Goal: Task Accomplishment & Management: Manage account settings

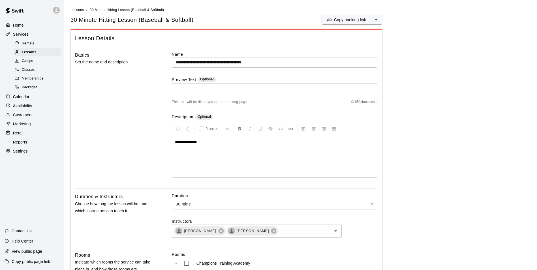
scroll to position [801, 0]
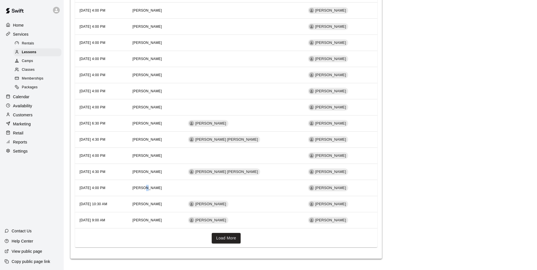
click at [183, 182] on td "[PERSON_NAME]" at bounding box center [155, 188] width 55 height 16
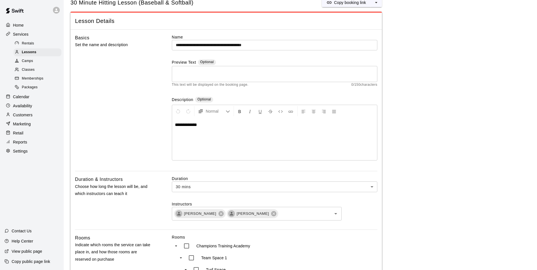
scroll to position [0, 0]
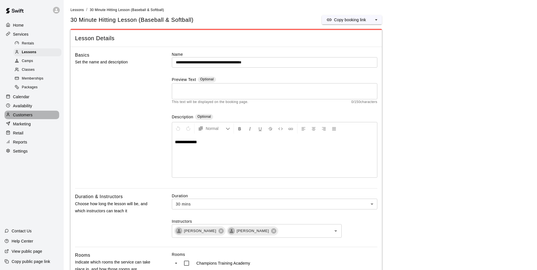
click at [16, 118] on p "Customers" at bounding box center [23, 115] width 20 height 6
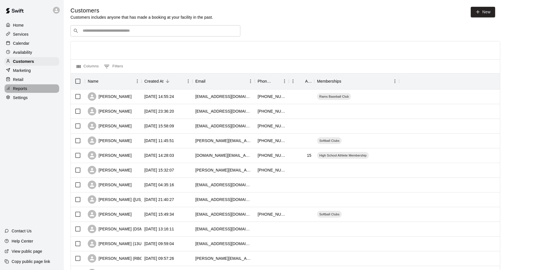
click at [14, 91] on p "Reports" at bounding box center [20, 89] width 14 height 6
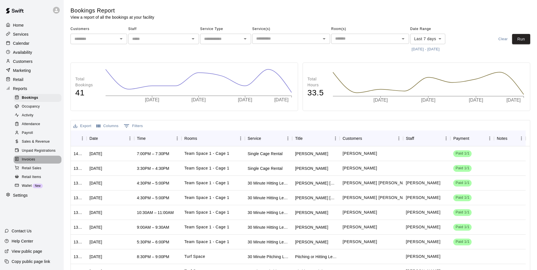
click at [29, 162] on span "Invoices" at bounding box center [28, 160] width 13 height 6
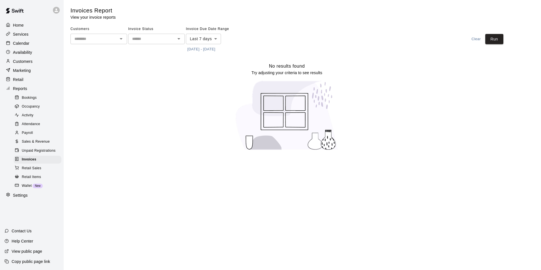
click at [213, 40] on body "Home Services Calendar Availability Customers Marketing Retail Reports Bookings…" at bounding box center [270, 78] width 541 height 157
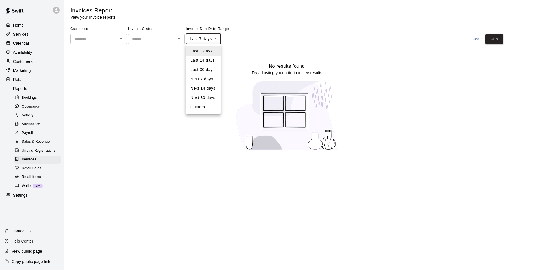
click at [208, 87] on li "Next 14 days" at bounding box center [203, 88] width 35 height 9
type input "**********"
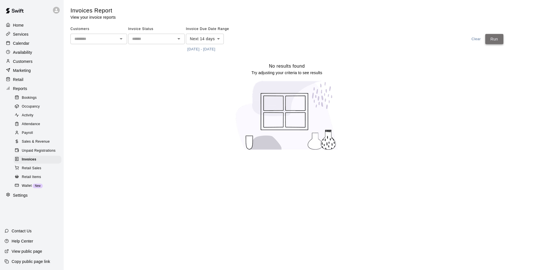
click at [494, 42] on button "Run" at bounding box center [494, 39] width 18 height 10
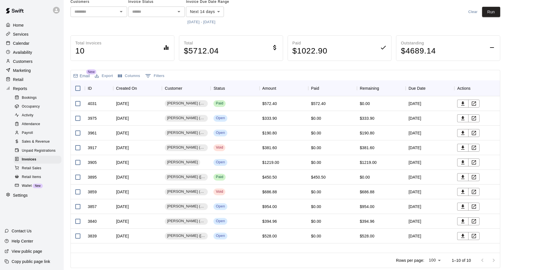
scroll to position [27, 0]
click at [181, 221] on span "[PERSON_NAME] (Velocity Baseball)" at bounding box center [186, 220] width 43 height 5
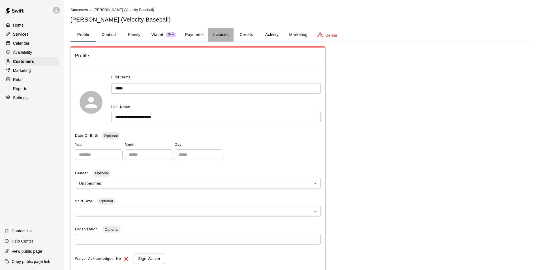
click at [224, 33] on button "Invoices" at bounding box center [220, 35] width 25 height 14
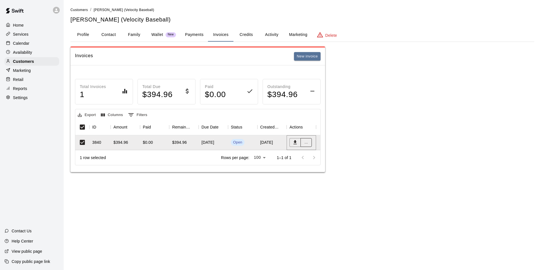
click at [307, 143] on button "..." at bounding box center [305, 142] width 11 height 9
click at [327, 189] on li "Send reminder email" at bounding box center [324, 190] width 49 height 9
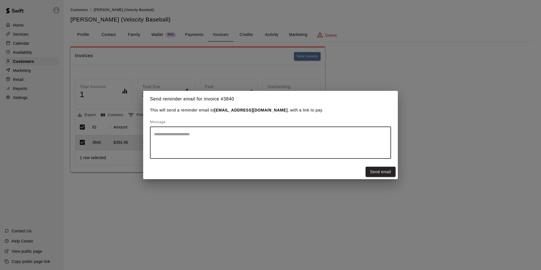
click at [312, 139] on textarea at bounding box center [270, 142] width 233 height 23
type textarea "*"
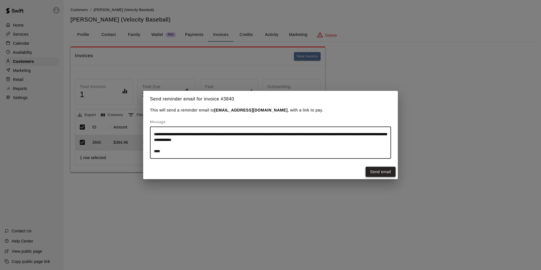
type textarea "**********"
click at [375, 173] on button "Send email" at bounding box center [381, 172] width 30 height 10
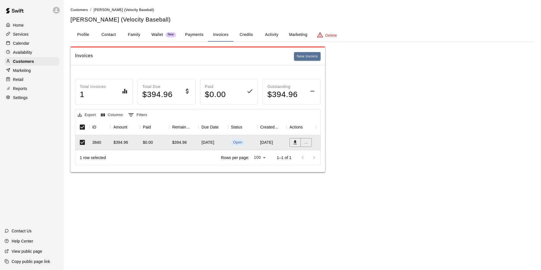
click at [24, 90] on p "Reports" at bounding box center [20, 89] width 14 height 6
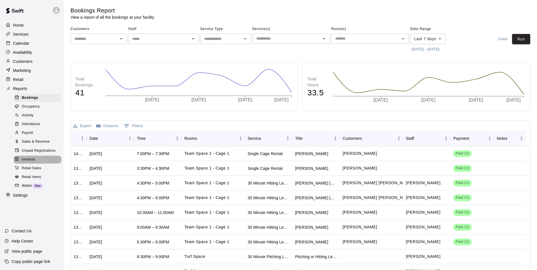
click at [32, 162] on span "Invoices" at bounding box center [28, 160] width 13 height 6
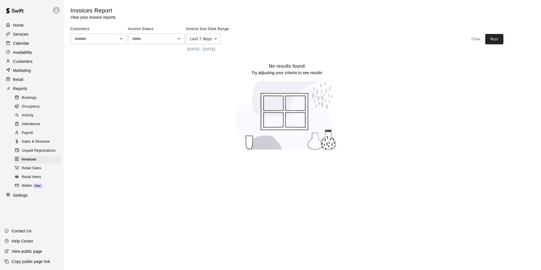
click at [197, 40] on body "Home Services Calendar Availability Customers Marketing Retail Reports Bookings…" at bounding box center [270, 78] width 541 height 157
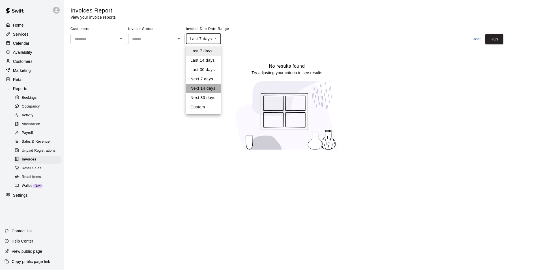
click at [203, 88] on li "Next 14 days" at bounding box center [203, 88] width 35 height 9
type input "**********"
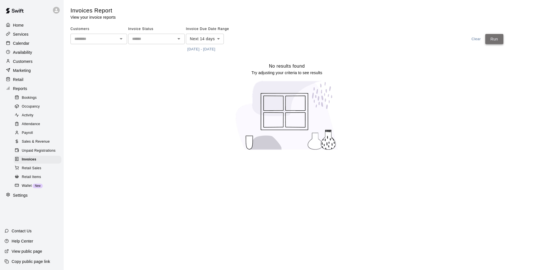
click at [491, 39] on button "Run" at bounding box center [494, 39] width 18 height 10
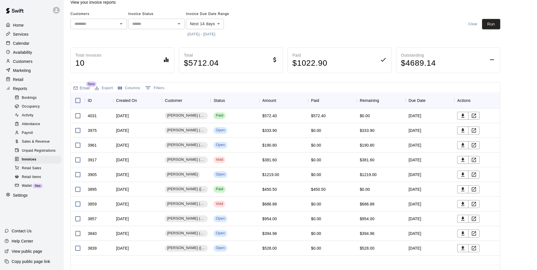
scroll to position [27, 0]
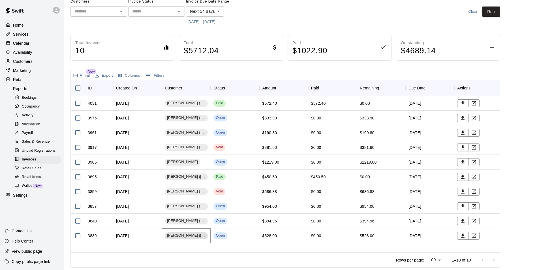
click at [177, 237] on span "[PERSON_NAME] ([US_STATE] Storm Soccer)" at bounding box center [186, 235] width 43 height 5
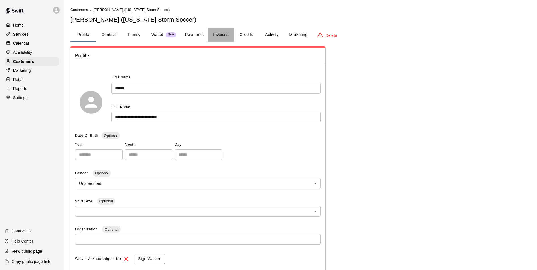
click at [222, 35] on button "Invoices" at bounding box center [220, 35] width 25 height 14
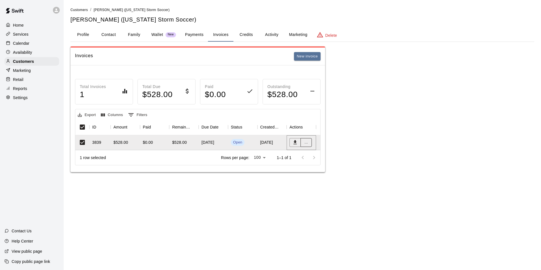
click at [308, 143] on button "..." at bounding box center [305, 142] width 11 height 9
click at [335, 193] on li "Send reminder email" at bounding box center [324, 190] width 49 height 9
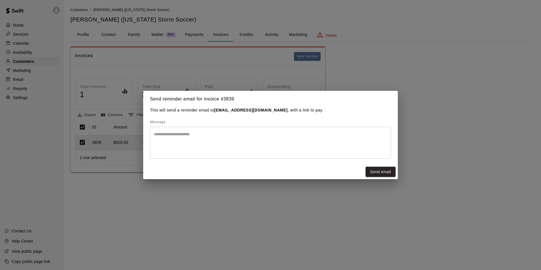
click at [216, 138] on textarea at bounding box center [270, 142] width 233 height 23
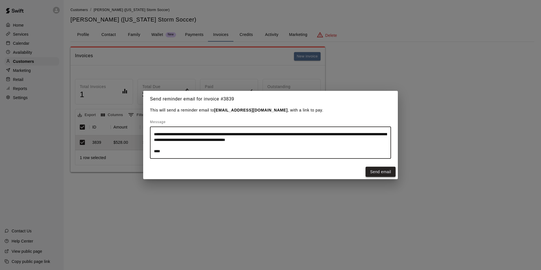
type textarea "**********"
click at [374, 171] on button "Send email" at bounding box center [381, 172] width 30 height 10
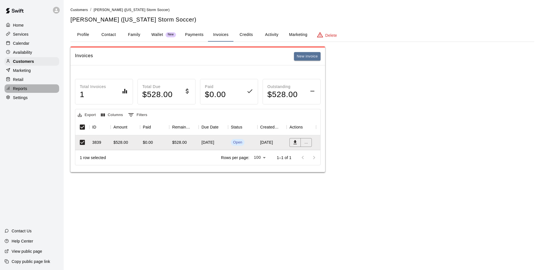
click at [22, 91] on p "Reports" at bounding box center [20, 89] width 14 height 6
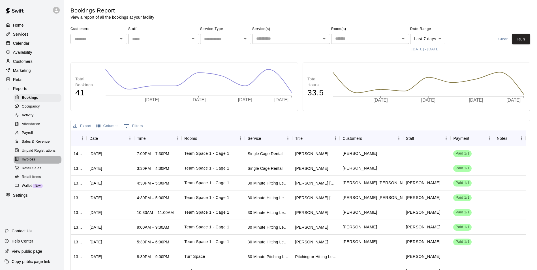
click at [35, 162] on span "Invoices" at bounding box center [28, 160] width 13 height 6
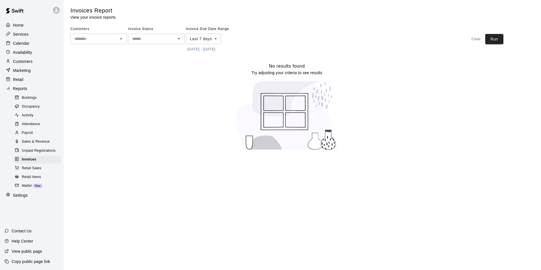
click at [217, 37] on body "Home Services Calendar Availability Customers Marketing Retail Reports Bookings…" at bounding box center [270, 78] width 541 height 157
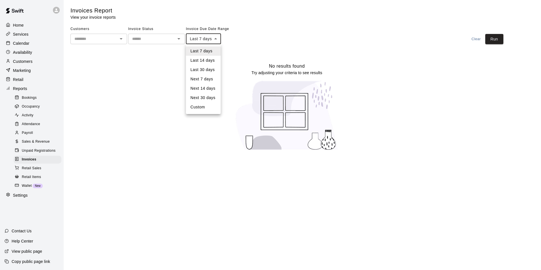
click at [208, 87] on li "Next 14 days" at bounding box center [203, 88] width 35 height 9
type input "**********"
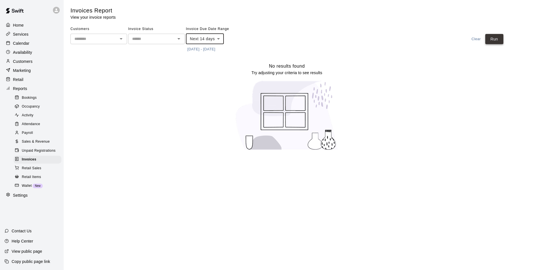
click at [498, 40] on button "Run" at bounding box center [494, 39] width 18 height 10
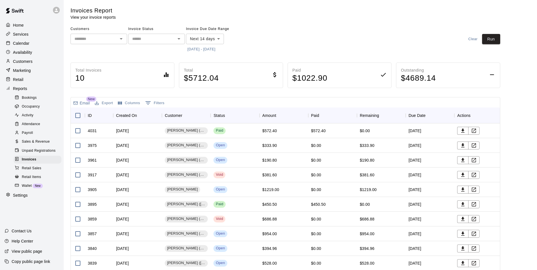
click at [19, 24] on p "Home" at bounding box center [18, 25] width 11 height 6
